Goal: Transaction & Acquisition: Download file/media

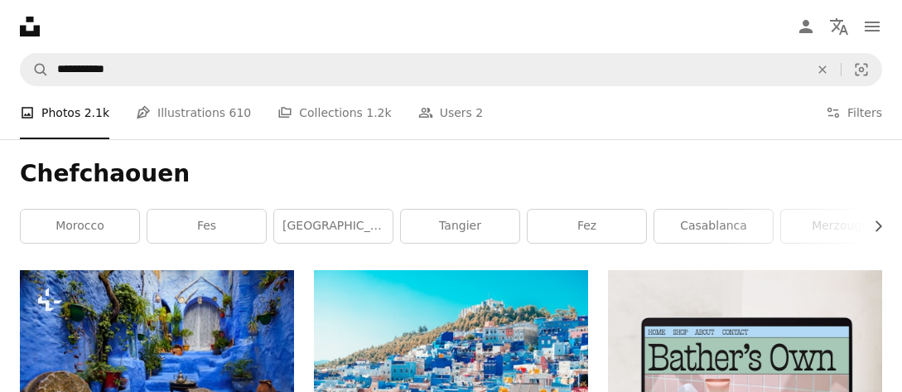
scroll to position [196, 0]
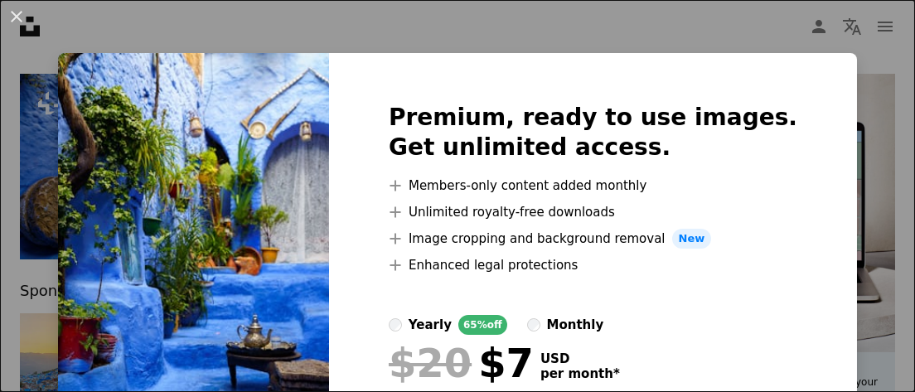
click at [645, 54] on div "Premium, ready to use images. Get unlimited access. A plus sign Members-only co…" at bounding box center [593, 291] width 528 height 477
click at [18, 18] on button "An X shape" at bounding box center [17, 17] width 20 height 20
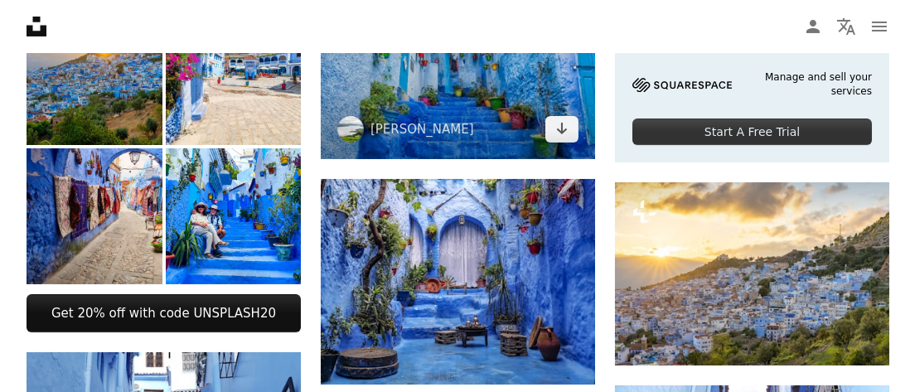
scroll to position [525, 0]
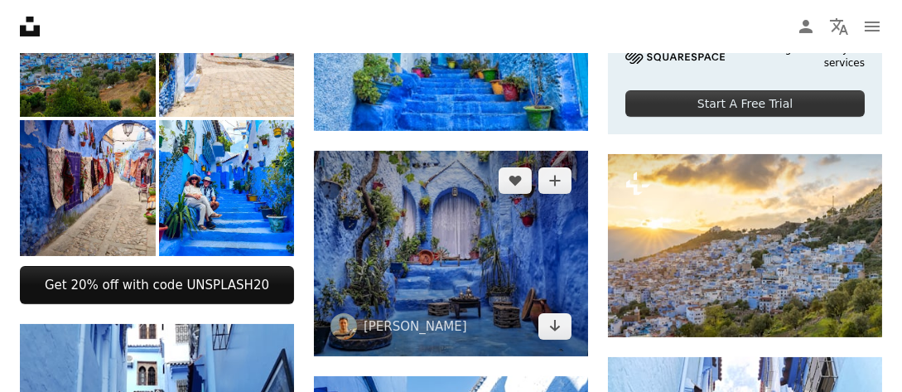
click at [428, 224] on img at bounding box center [451, 253] width 274 height 205
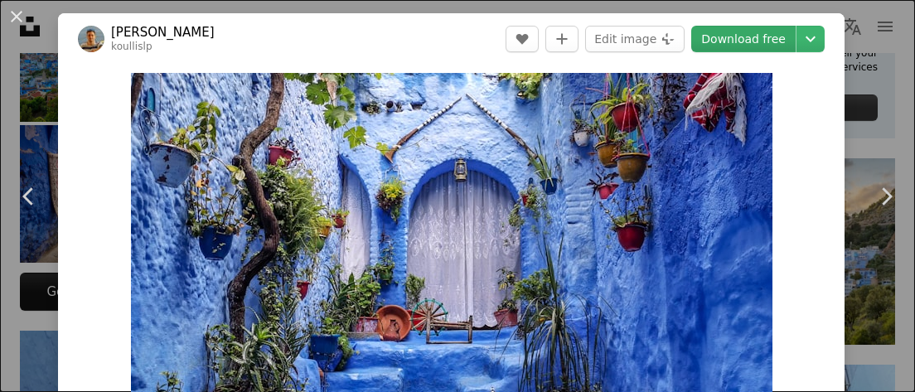
click at [741, 33] on link "Download free" at bounding box center [743, 39] width 104 height 27
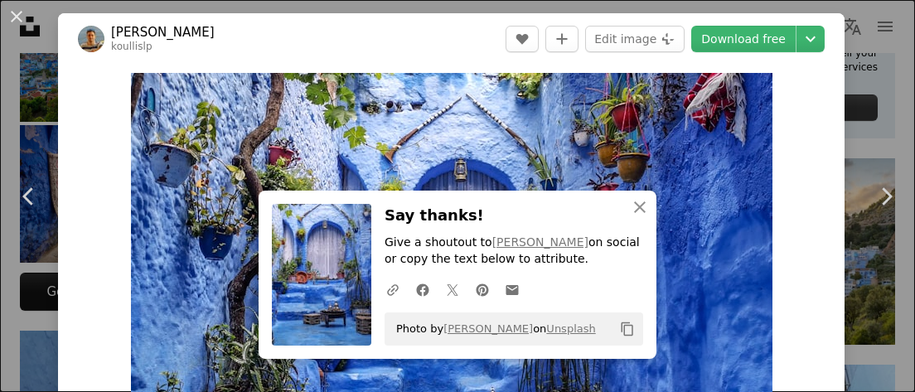
click at [885, 128] on link "Chevron right" at bounding box center [886, 196] width 58 height 159
